Goal: Task Accomplishment & Management: Use online tool/utility

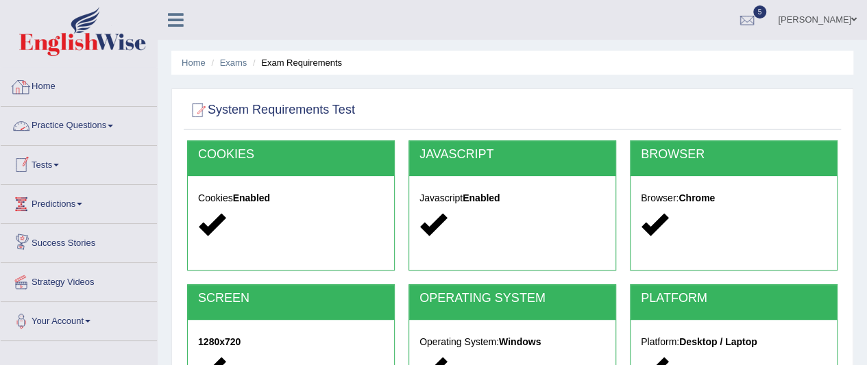
click at [65, 90] on link "Home" at bounding box center [79, 85] width 156 height 34
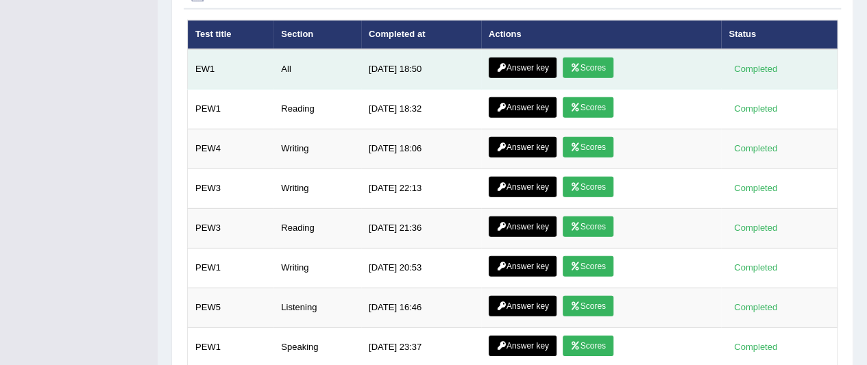
scroll to position [1916, 0]
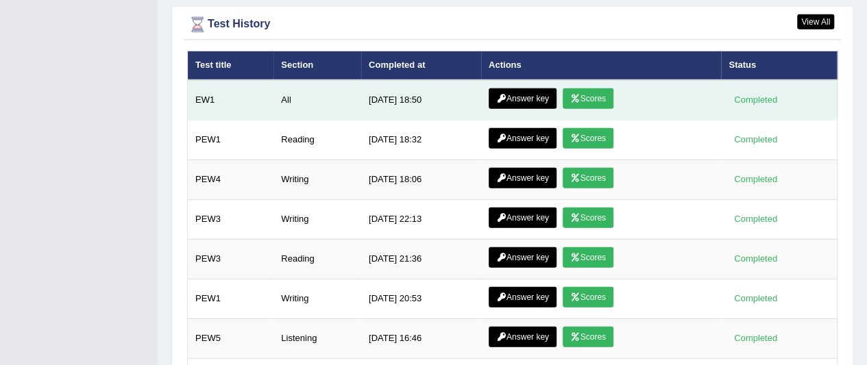
click at [518, 88] on link "Answer key" at bounding box center [523, 98] width 68 height 21
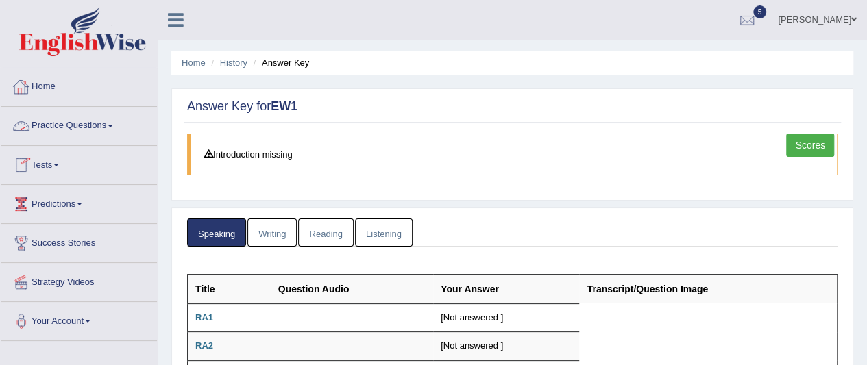
click at [49, 88] on link "Home" at bounding box center [79, 85] width 156 height 34
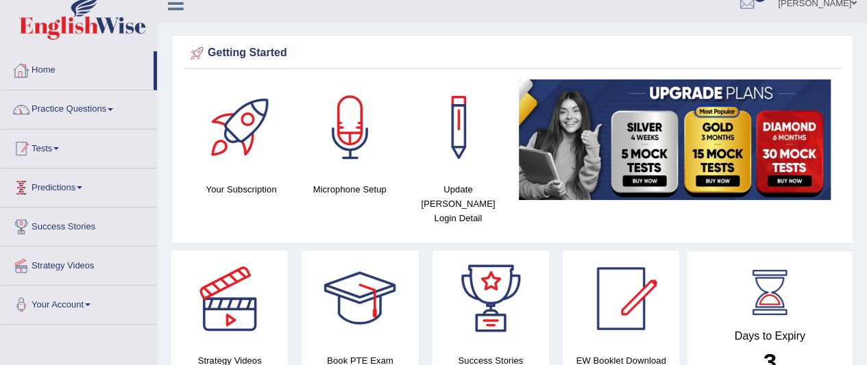
scroll to position [1, 0]
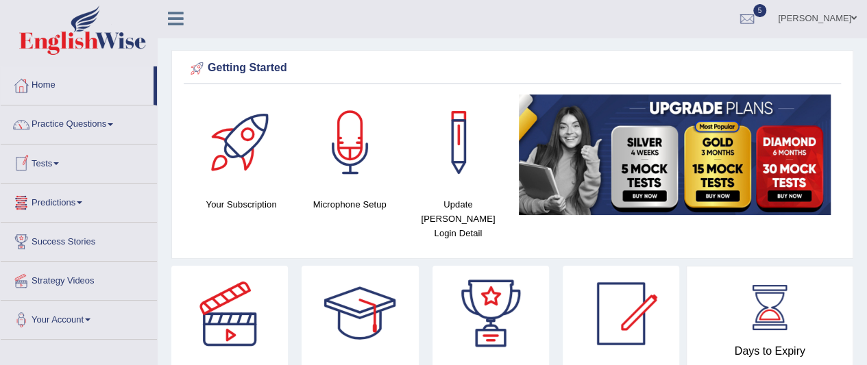
click at [60, 159] on link "Tests" at bounding box center [79, 162] width 156 height 34
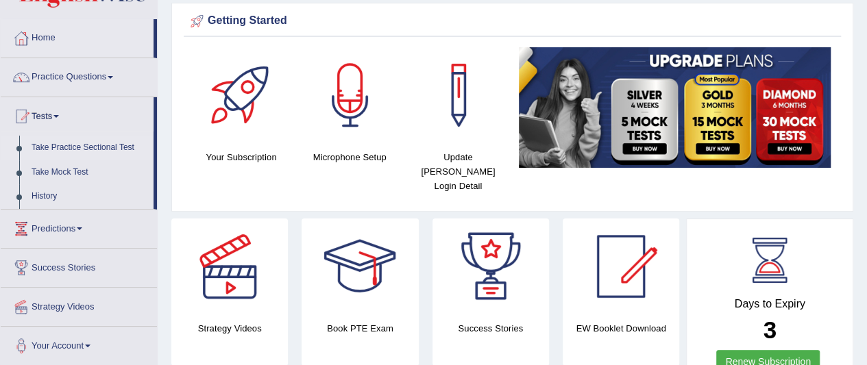
scroll to position [70, 0]
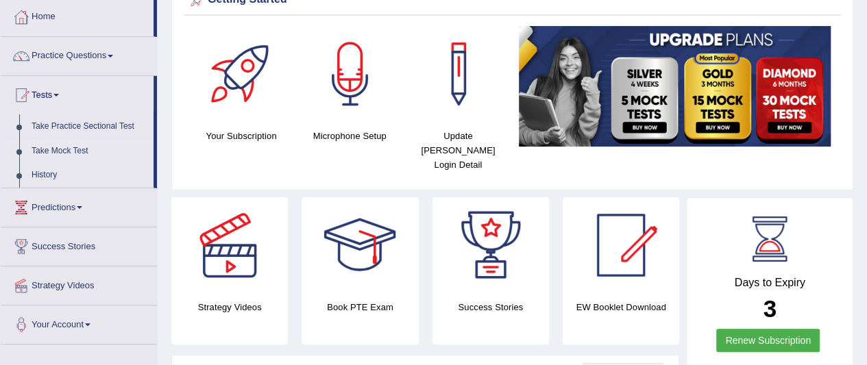
click at [63, 152] on link "Take Mock Test" at bounding box center [89, 151] width 128 height 25
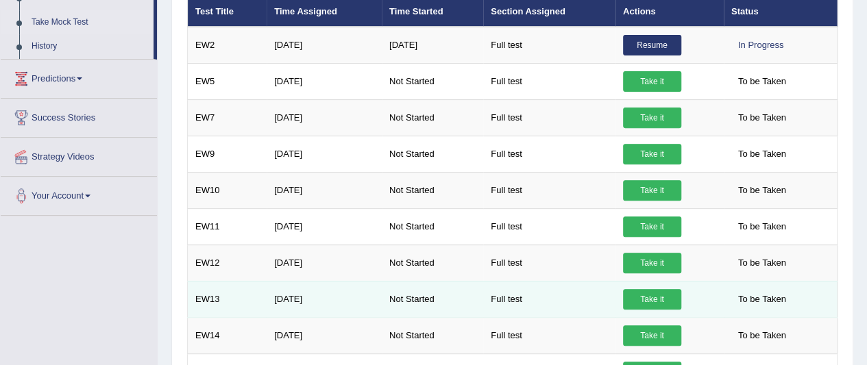
scroll to position [128, 0]
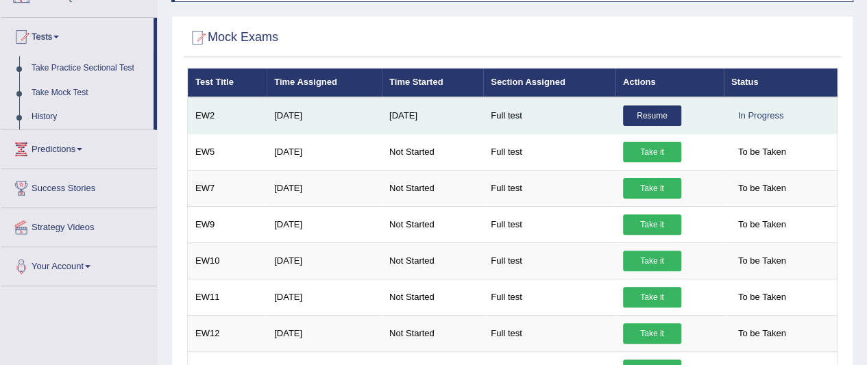
click at [648, 113] on link "Resume" at bounding box center [652, 116] width 58 height 21
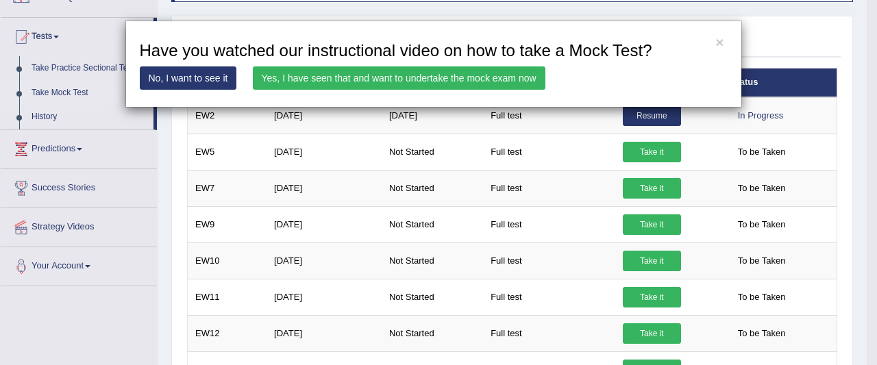
click at [776, 6] on div "× Have you watched our instructional video on how to take a Mock Test? No, I wa…" at bounding box center [438, 182] width 877 height 365
